Goal: Task Accomplishment & Management: Manage account settings

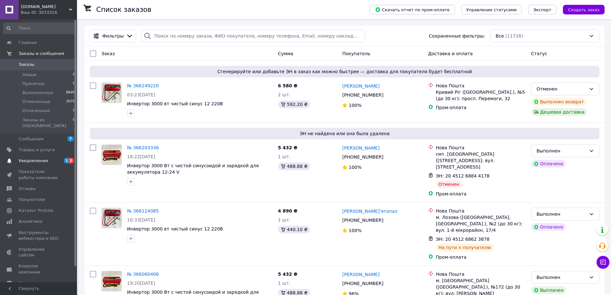
click at [44, 158] on span "Уведомления" at bounding box center [33, 161] width 29 height 6
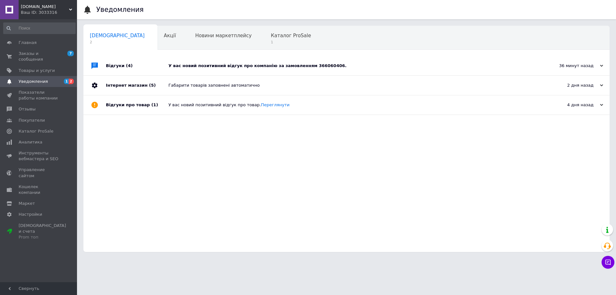
click at [299, 67] on div "У вас новий позитивний відгук про компанію за замовленням 366060406." at bounding box center [353, 66] width 370 height 6
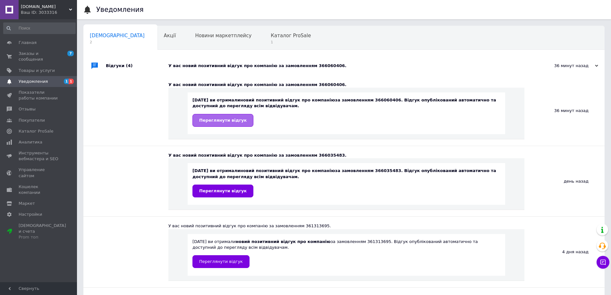
click at [223, 123] on link "Переглянути відгук" at bounding box center [222, 120] width 61 height 13
click at [226, 193] on span "Переглянути відгук" at bounding box center [222, 190] width 47 height 5
click at [221, 120] on span "Переглянути відгук" at bounding box center [222, 120] width 47 height 5
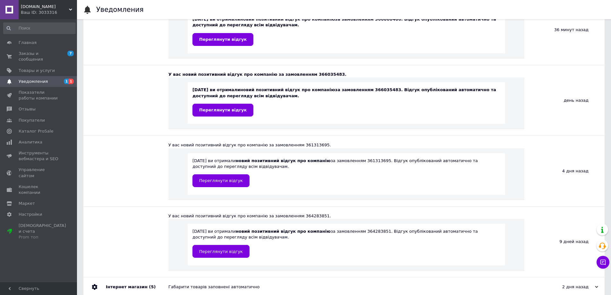
scroll to position [107, 0]
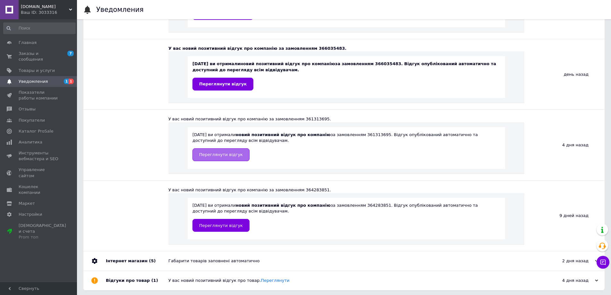
click at [214, 156] on span "Переглянути відгук" at bounding box center [221, 154] width 44 height 5
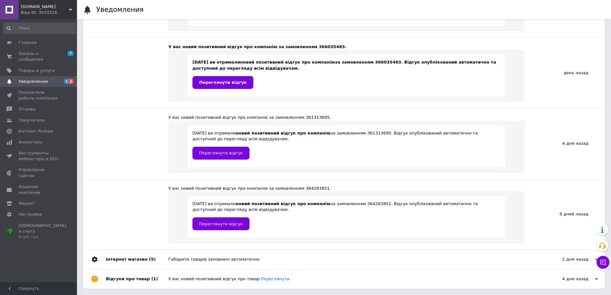
scroll to position [109, 0]
click at [220, 224] on span "Переглянути відгук" at bounding box center [221, 223] width 44 height 5
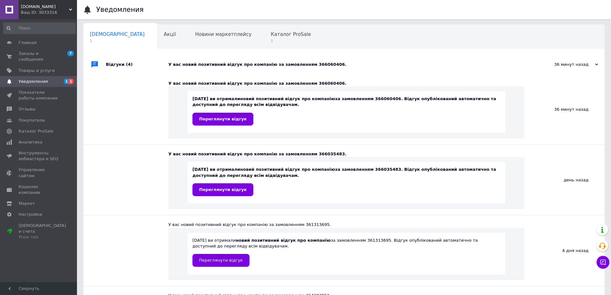
scroll to position [0, 0]
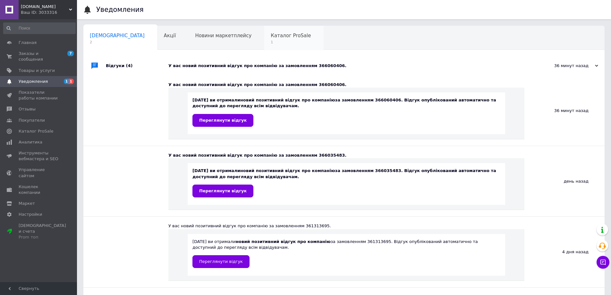
click at [271, 34] on span "Каталог ProSale" at bounding box center [291, 36] width 40 height 6
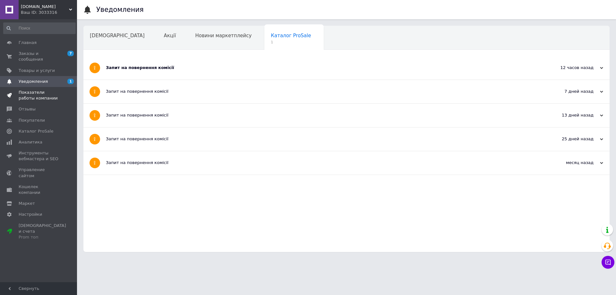
click at [30, 92] on span "Показатели работы компании" at bounding box center [39, 95] width 41 height 12
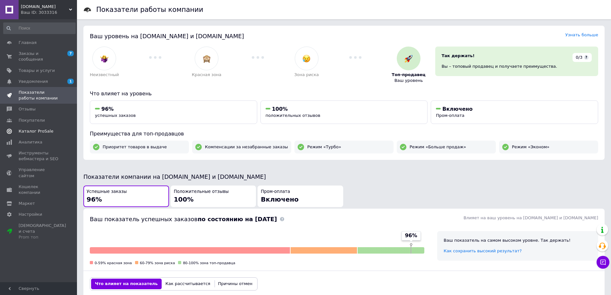
click at [34, 128] on span "Каталог ProSale" at bounding box center [36, 131] width 35 height 6
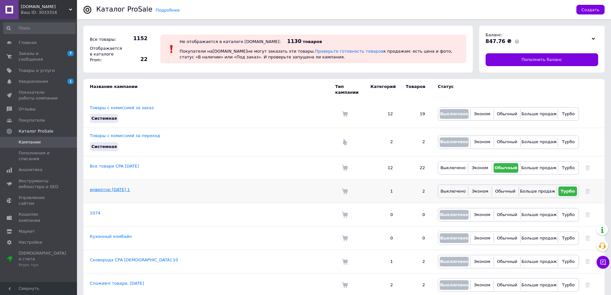
click at [113, 187] on link "инвертор [DATE] 1" at bounding box center [110, 189] width 40 height 5
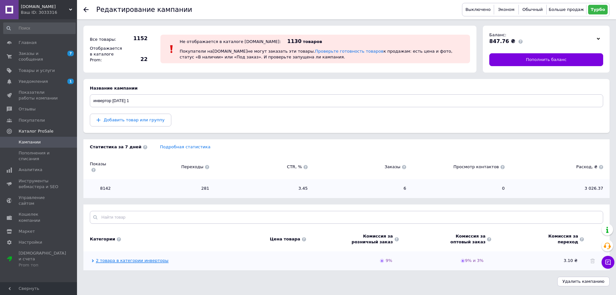
click at [148, 258] on link "2 товара в категории инверторы" at bounding box center [132, 260] width 72 height 5
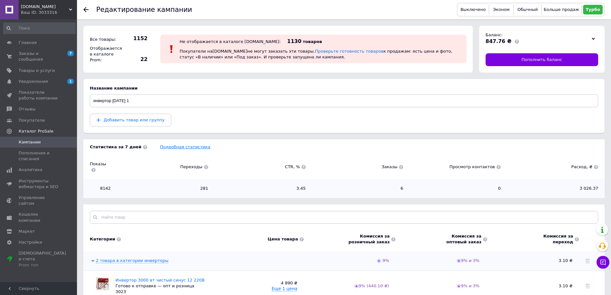
click at [170, 148] on link "Подробная статистика" at bounding box center [185, 146] width 50 height 5
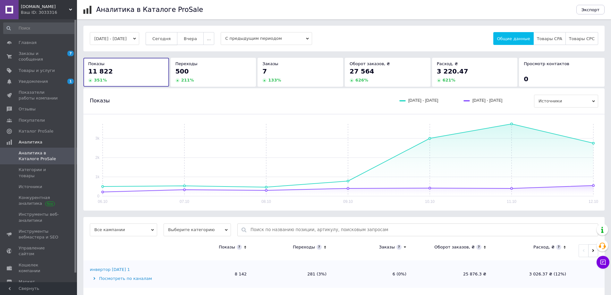
click at [171, 38] on span "Сегодня" at bounding box center [161, 38] width 18 height 5
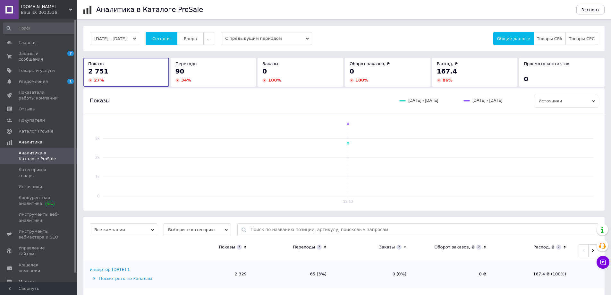
click at [197, 38] on span "Вчера" at bounding box center [190, 38] width 13 height 5
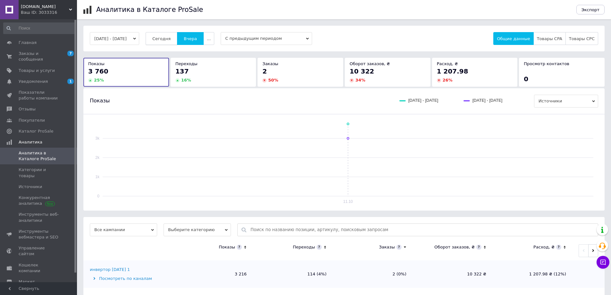
click at [170, 38] on span "Сегодня" at bounding box center [161, 38] width 18 height 5
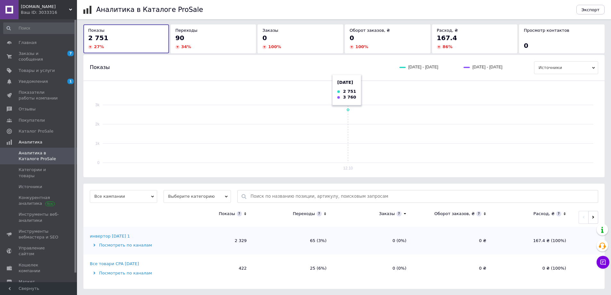
scroll to position [34, 0]
click at [118, 244] on div "Посмотреть по каналам" at bounding box center [131, 245] width 82 height 6
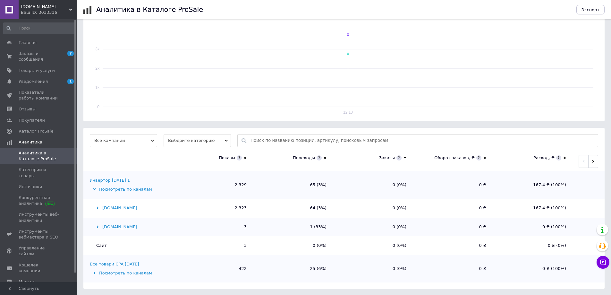
scroll to position [89, 0]
click at [111, 272] on div "Посмотреть по каналам" at bounding box center [131, 273] width 82 height 6
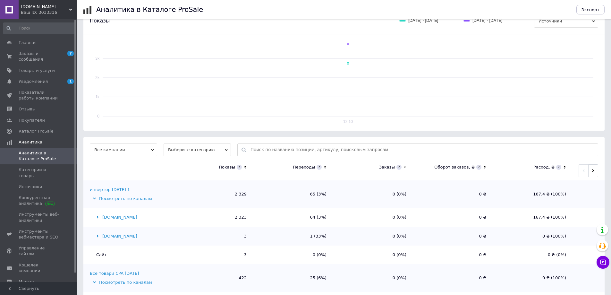
scroll to position [0, 0]
